Goal: Information Seeking & Learning: Learn about a topic

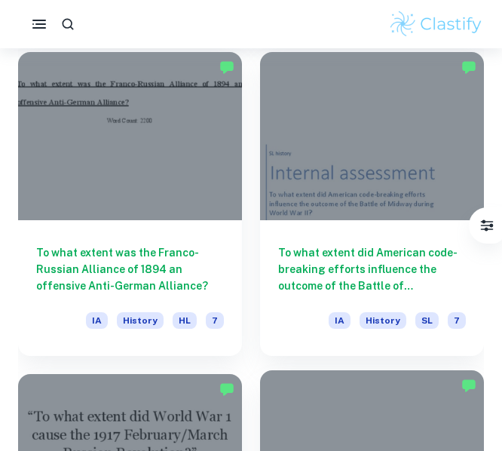
scroll to position [1708, 0]
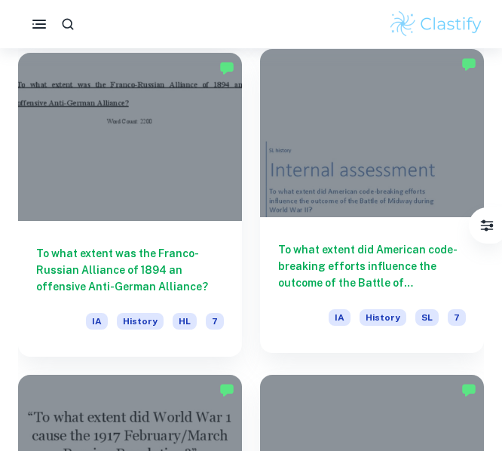
click at [265, 169] on div at bounding box center [372, 133] width 224 height 168
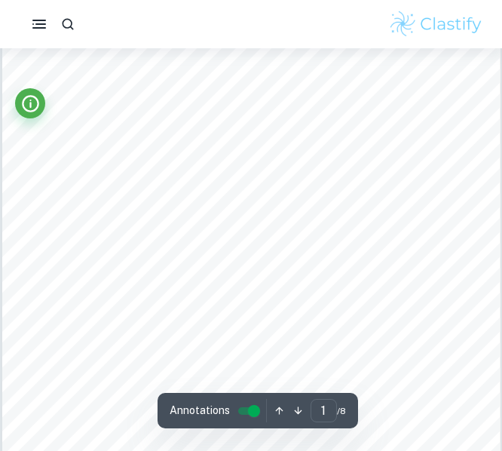
scroll to position [65, 0]
type input "3"
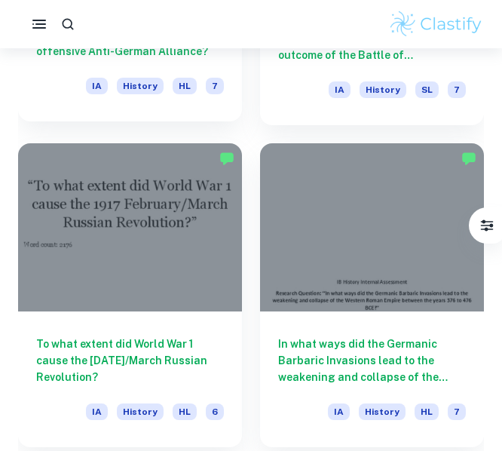
scroll to position [1941, 0]
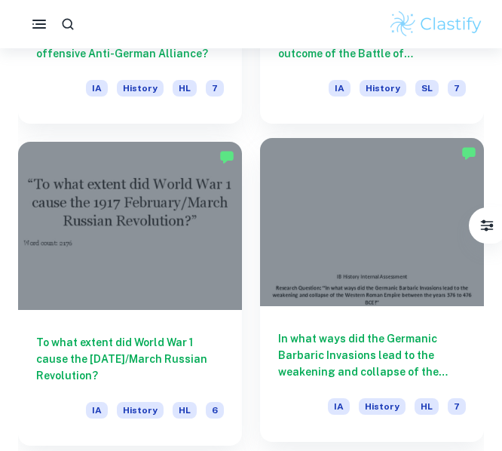
click at [343, 221] on div at bounding box center [372, 222] width 224 height 168
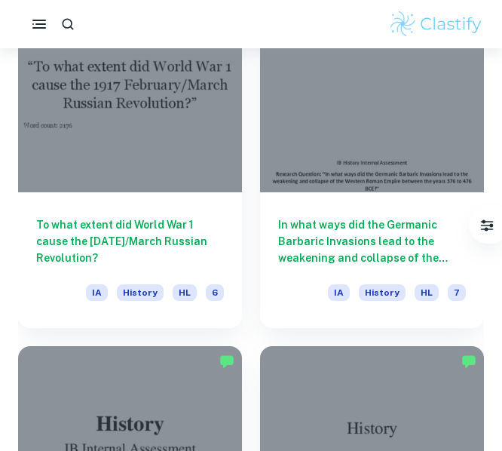
scroll to position [2059, 0]
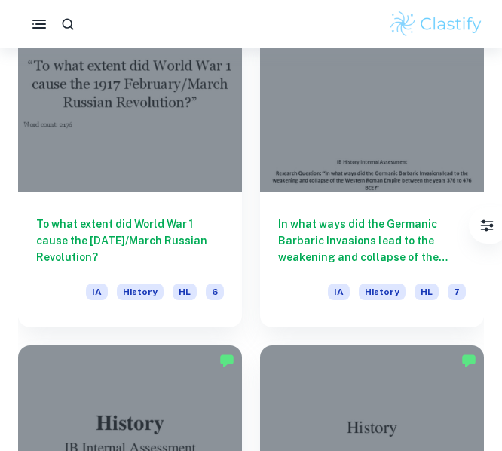
click at [296, 111] on div at bounding box center [372, 107] width 224 height 168
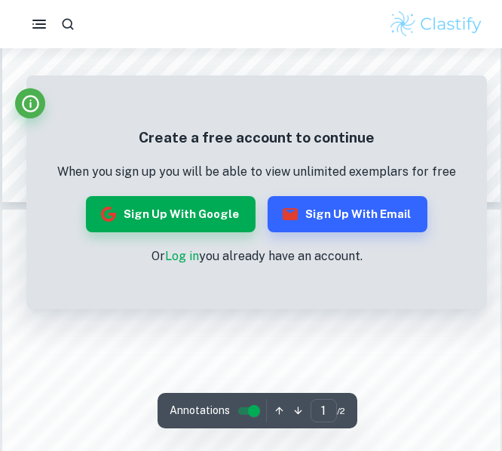
scroll to position [567, 0]
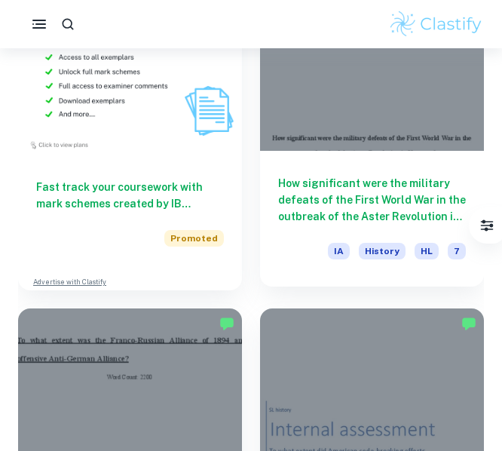
scroll to position [1453, 0]
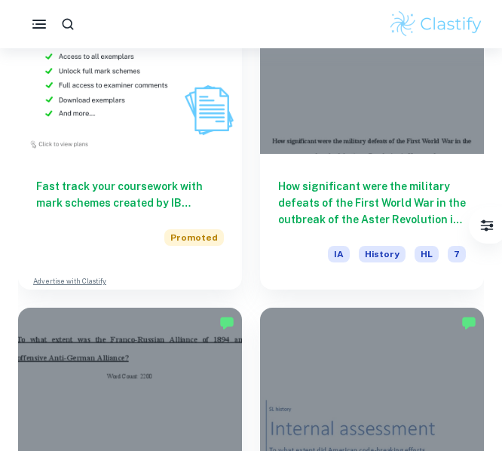
click at [335, 29] on div at bounding box center [251, 24] width 502 height 30
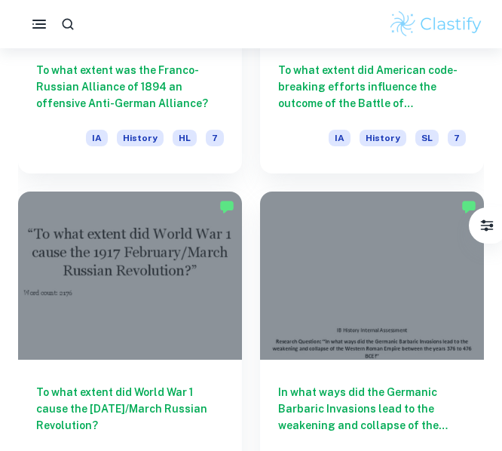
scroll to position [1975, 0]
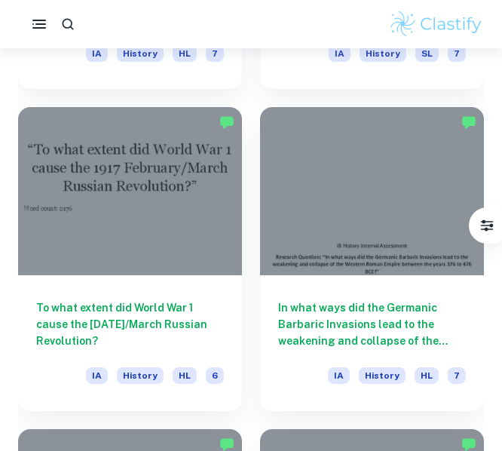
click at [400, 222] on div at bounding box center [372, 191] width 224 height 168
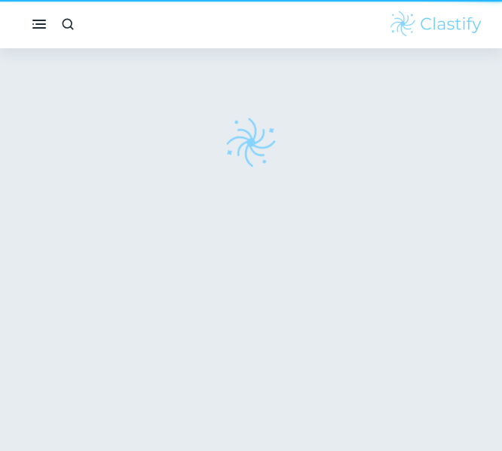
click at [400, 222] on div at bounding box center [251, 259] width 498 height 423
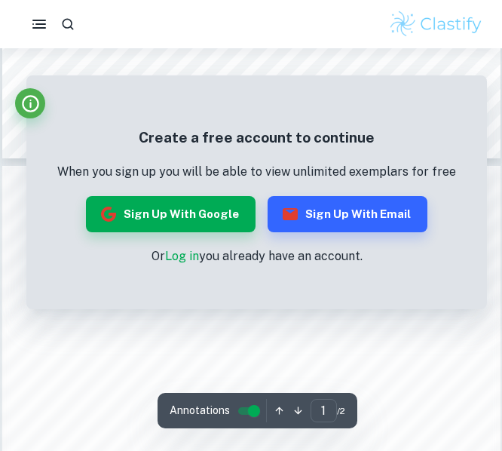
scroll to position [611, 0]
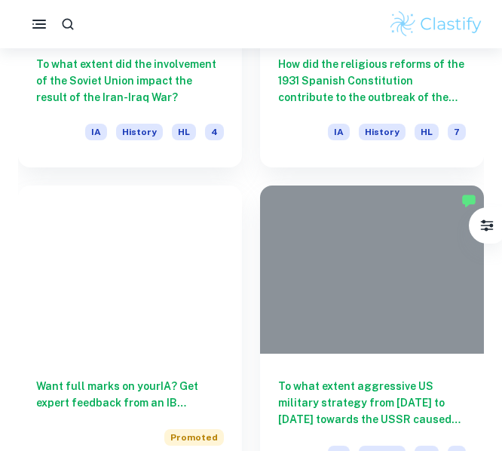
scroll to position [1975, 0]
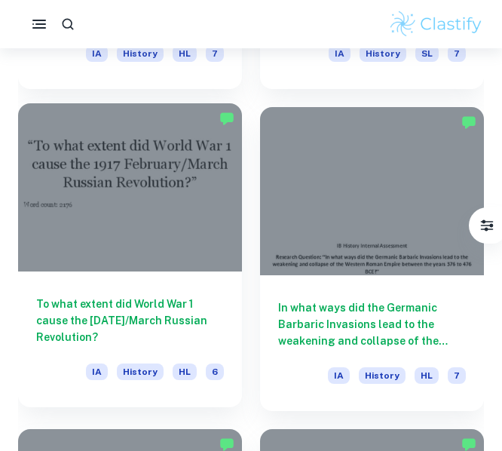
click at [132, 175] on div at bounding box center [130, 187] width 224 height 168
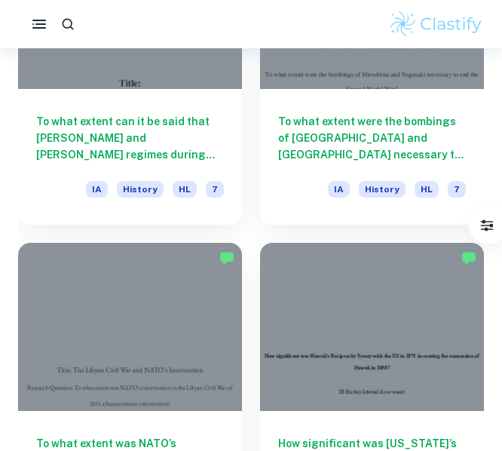
scroll to position [2483, 0]
